Goal: Navigation & Orientation: Find specific page/section

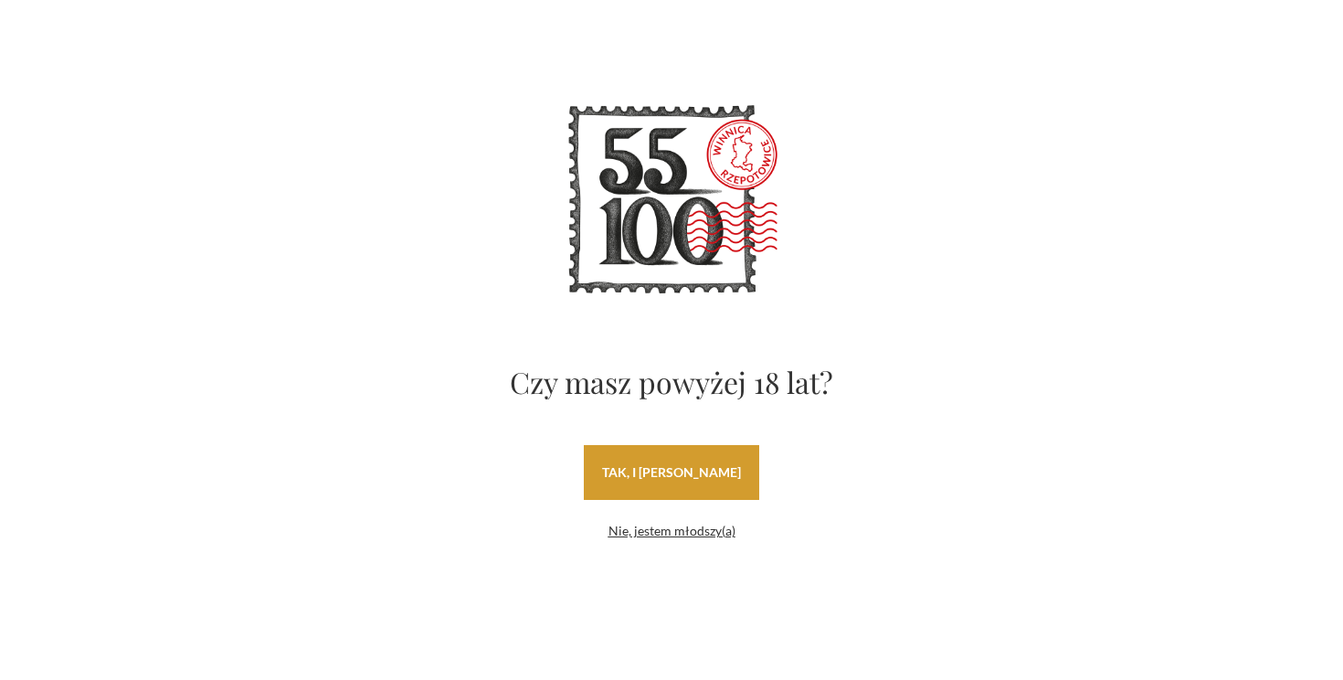
click at [691, 483] on link "tak, i uwielbiam wino" at bounding box center [671, 472] width 175 height 55
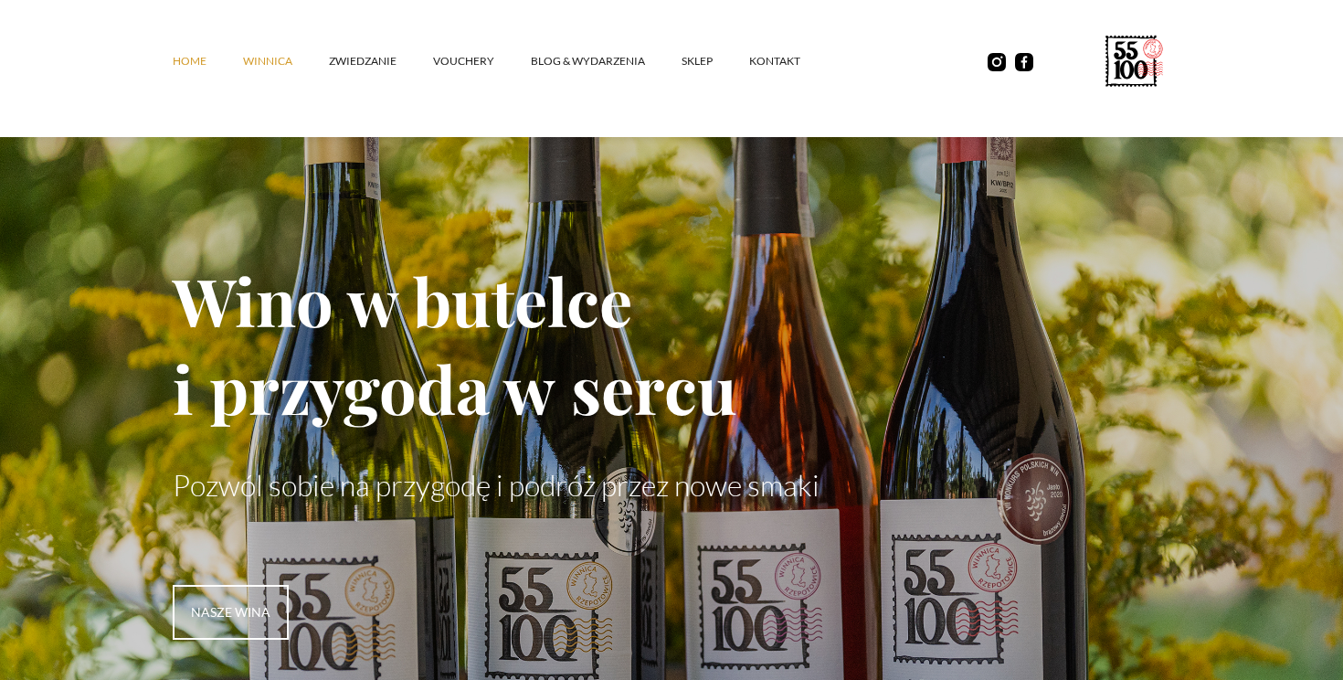
click at [295, 68] on link "winnica" at bounding box center [286, 61] width 86 height 55
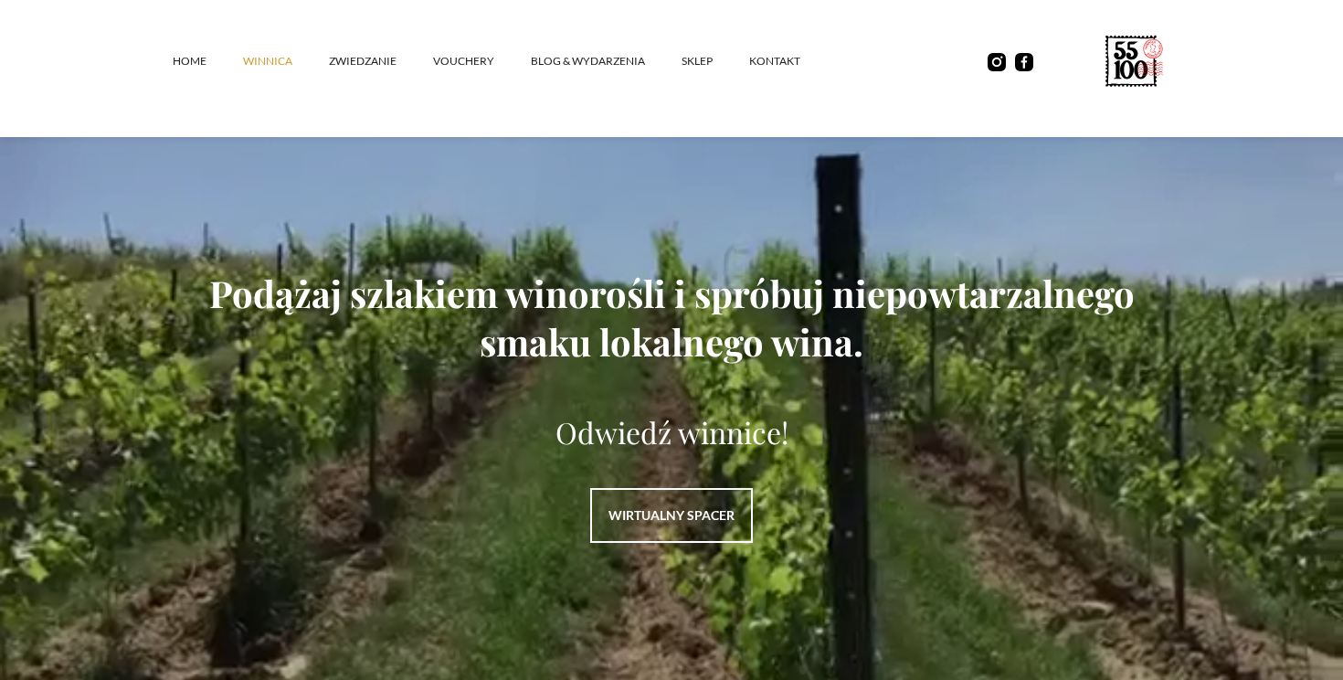
scroll to position [2134, 0]
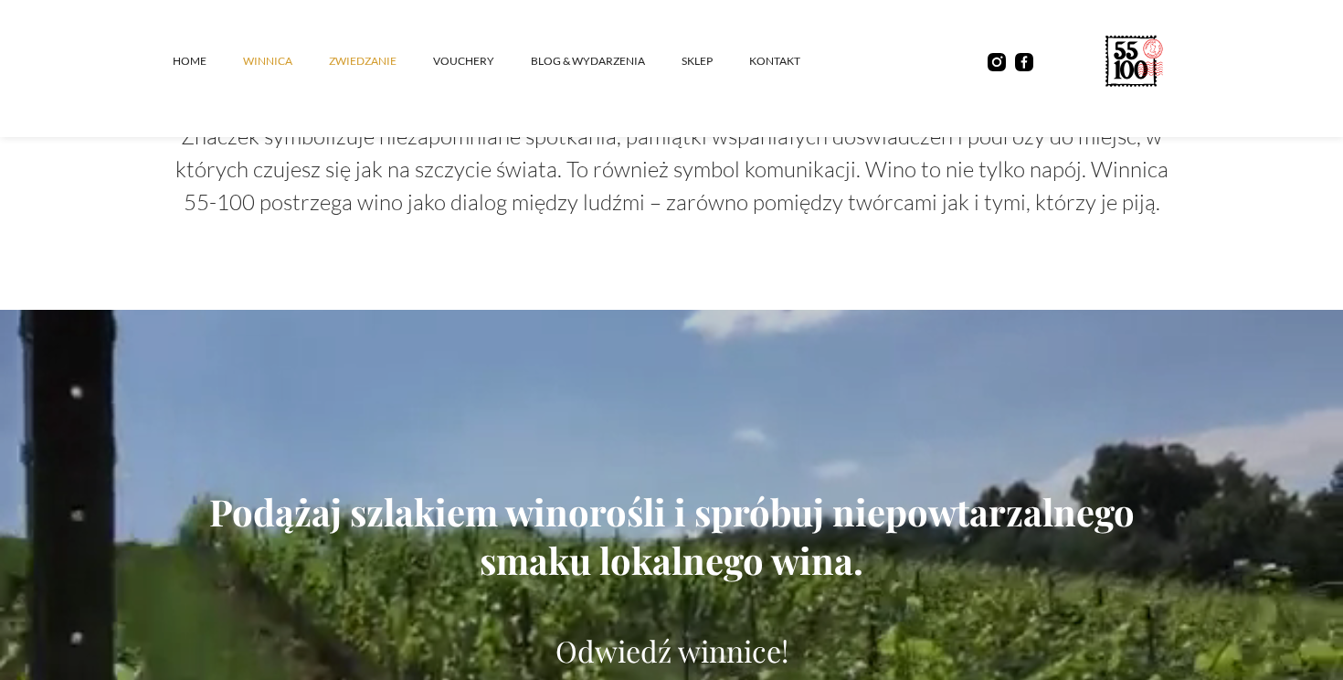
click at [385, 58] on link "ZWIEDZANIE" at bounding box center [381, 61] width 104 height 55
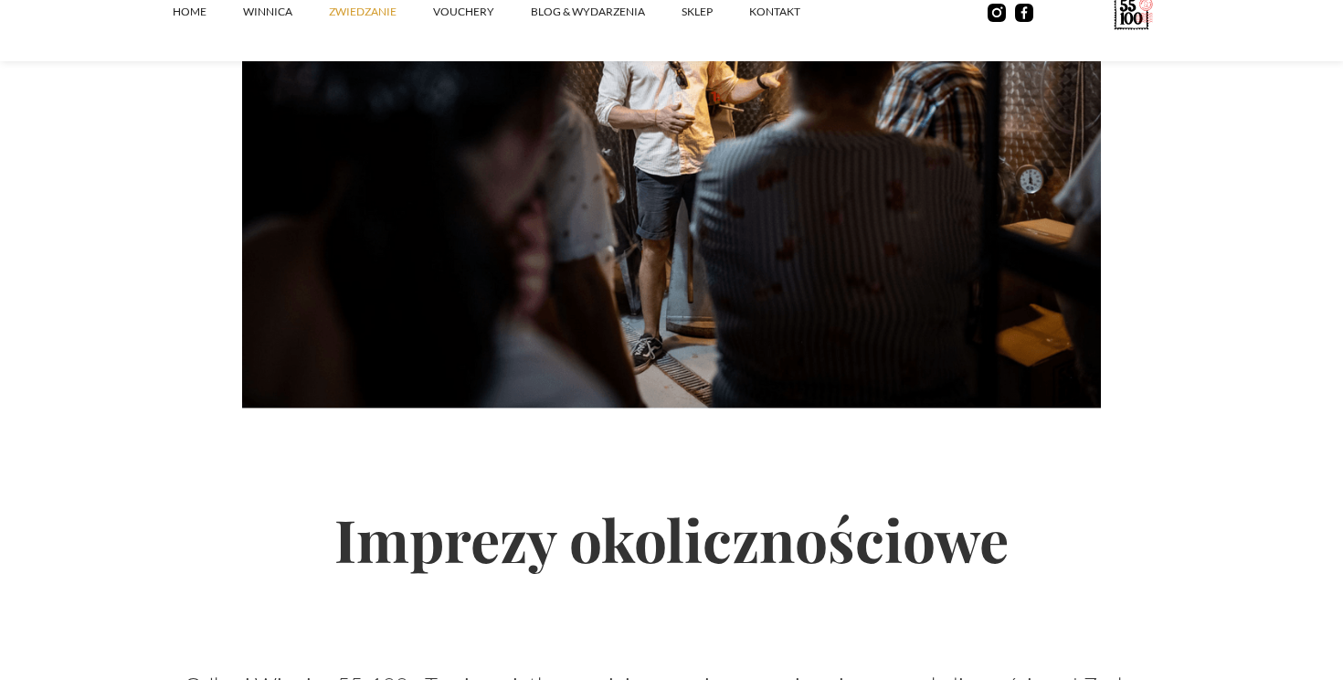
scroll to position [2069, 0]
